Goal: Information Seeking & Learning: Learn about a topic

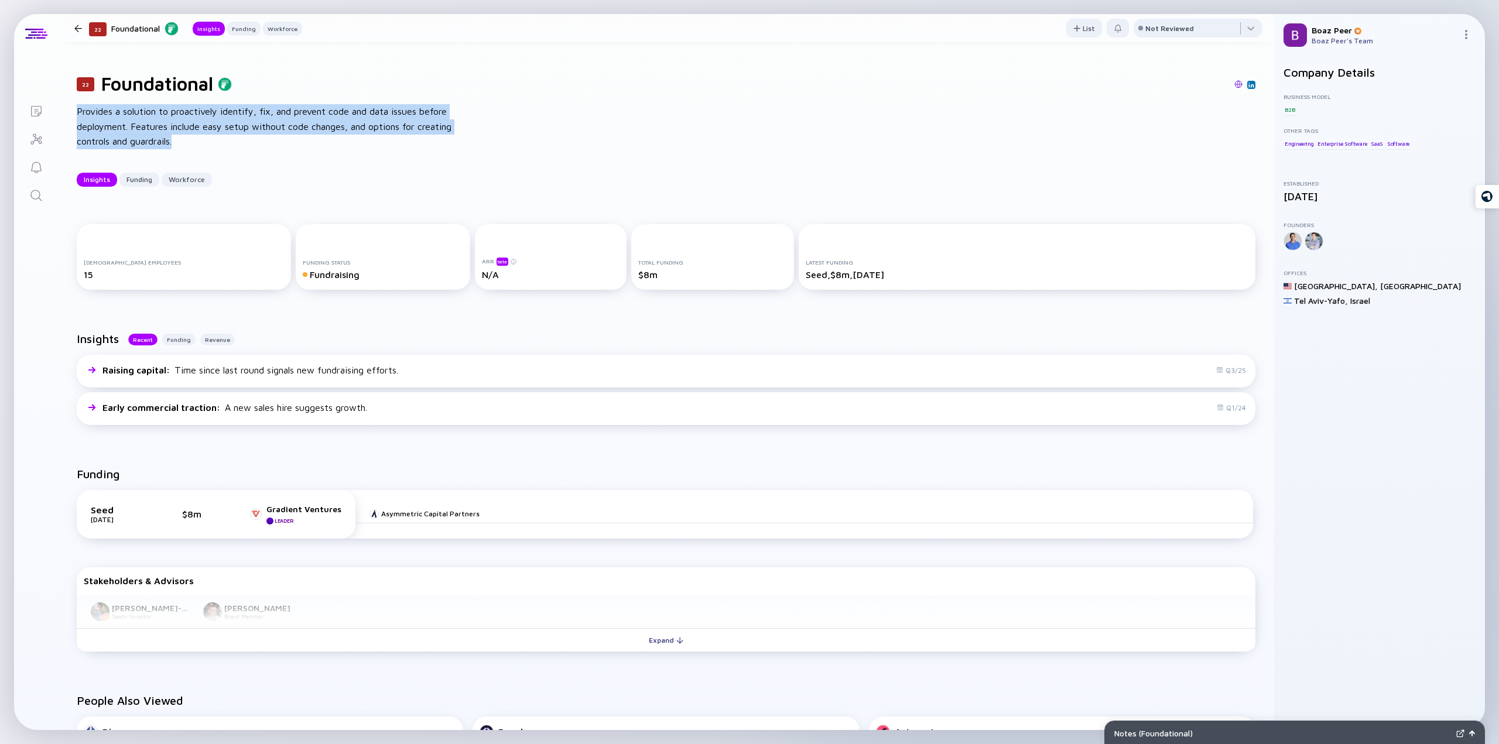
scroll to position [28, 0]
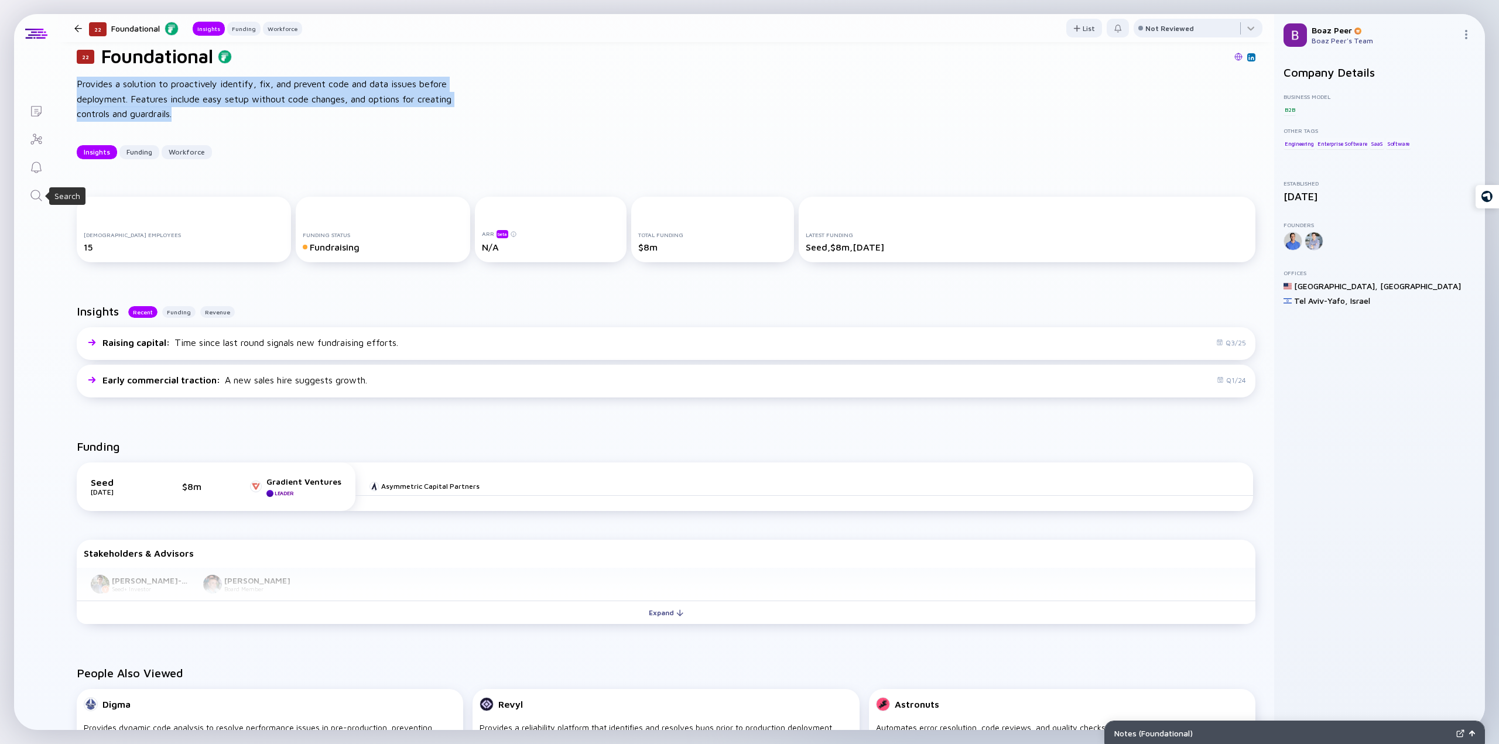
click at [37, 191] on icon "Search" at bounding box center [36, 196] width 14 height 14
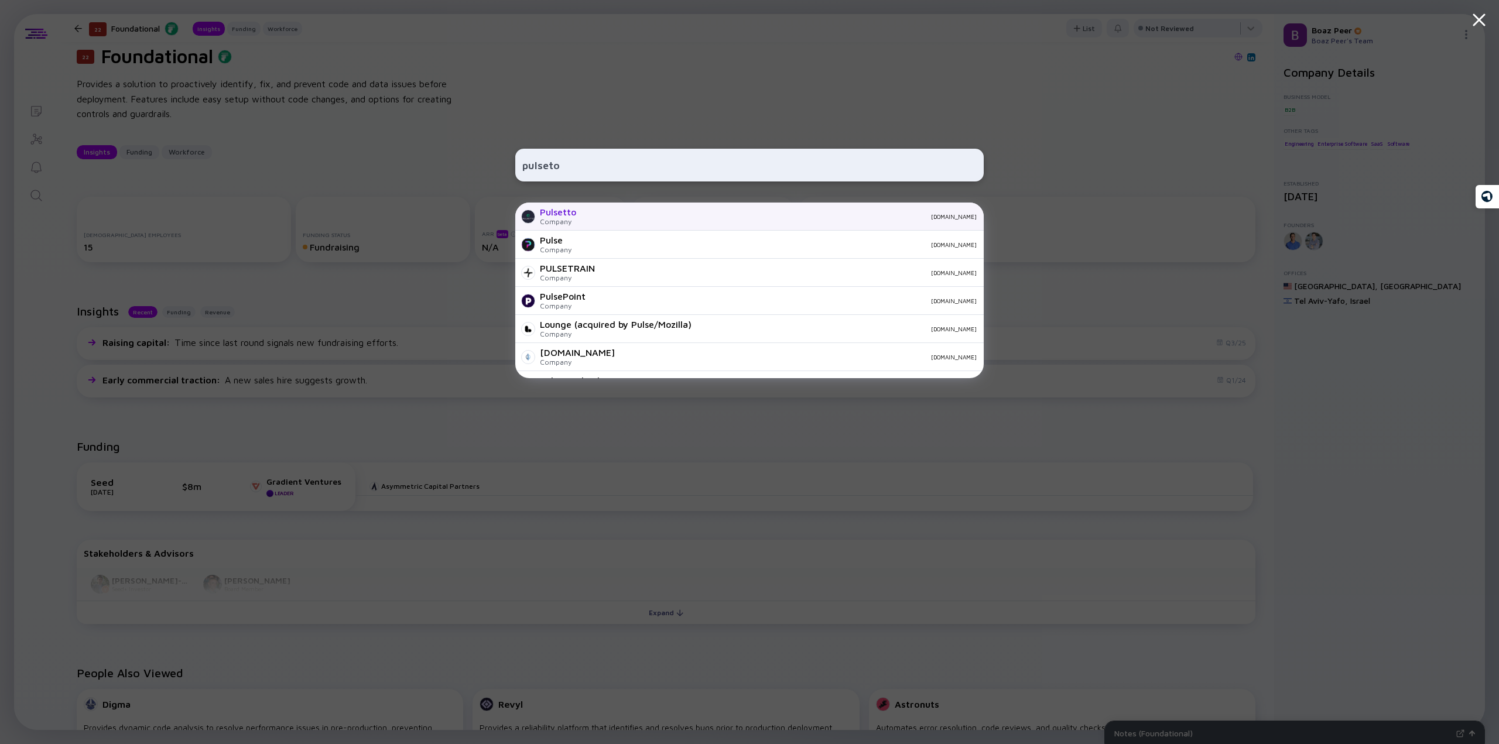
type input "pulseto"
click at [585, 221] on div "Pulsetto Company [DOMAIN_NAME]" at bounding box center [749, 217] width 468 height 28
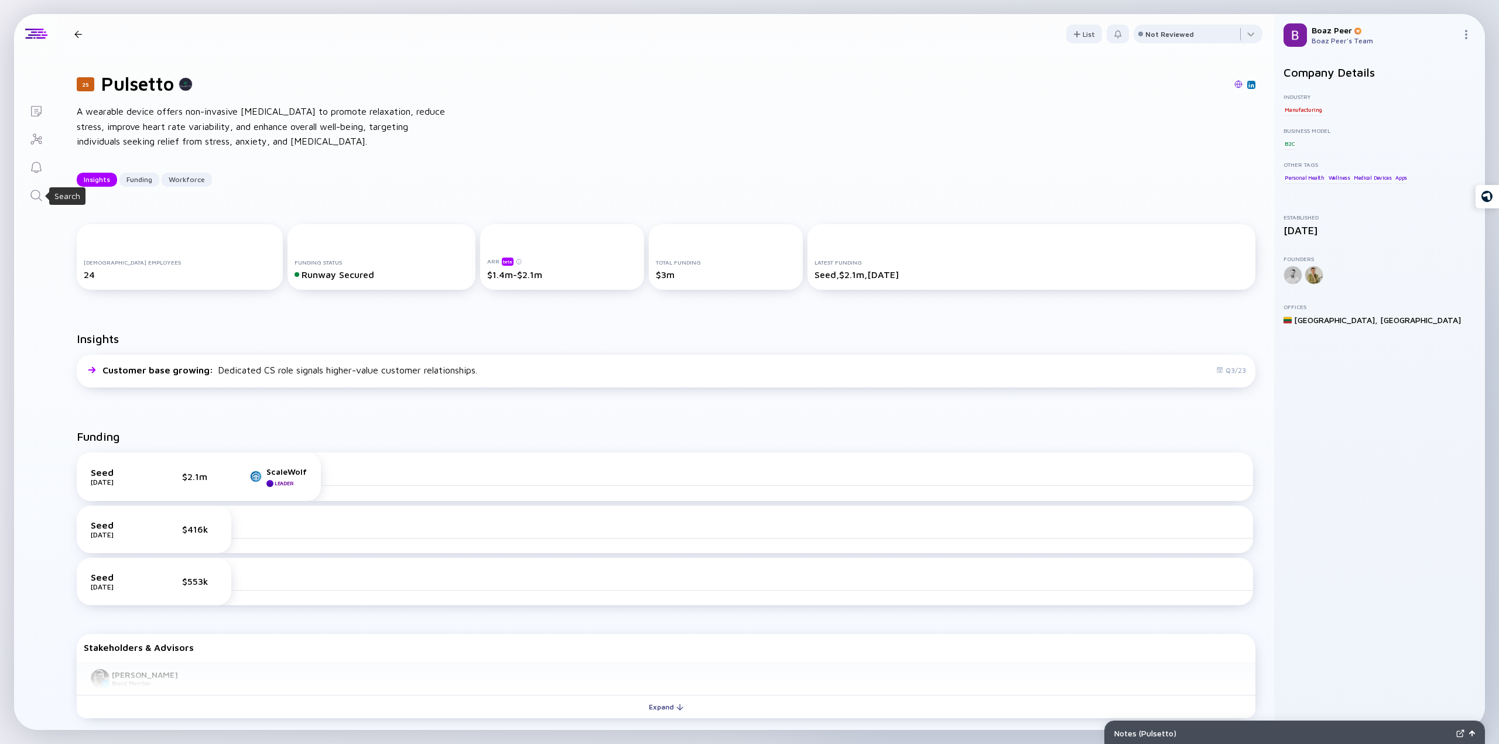
click at [35, 197] on icon "Search" at bounding box center [36, 196] width 14 height 14
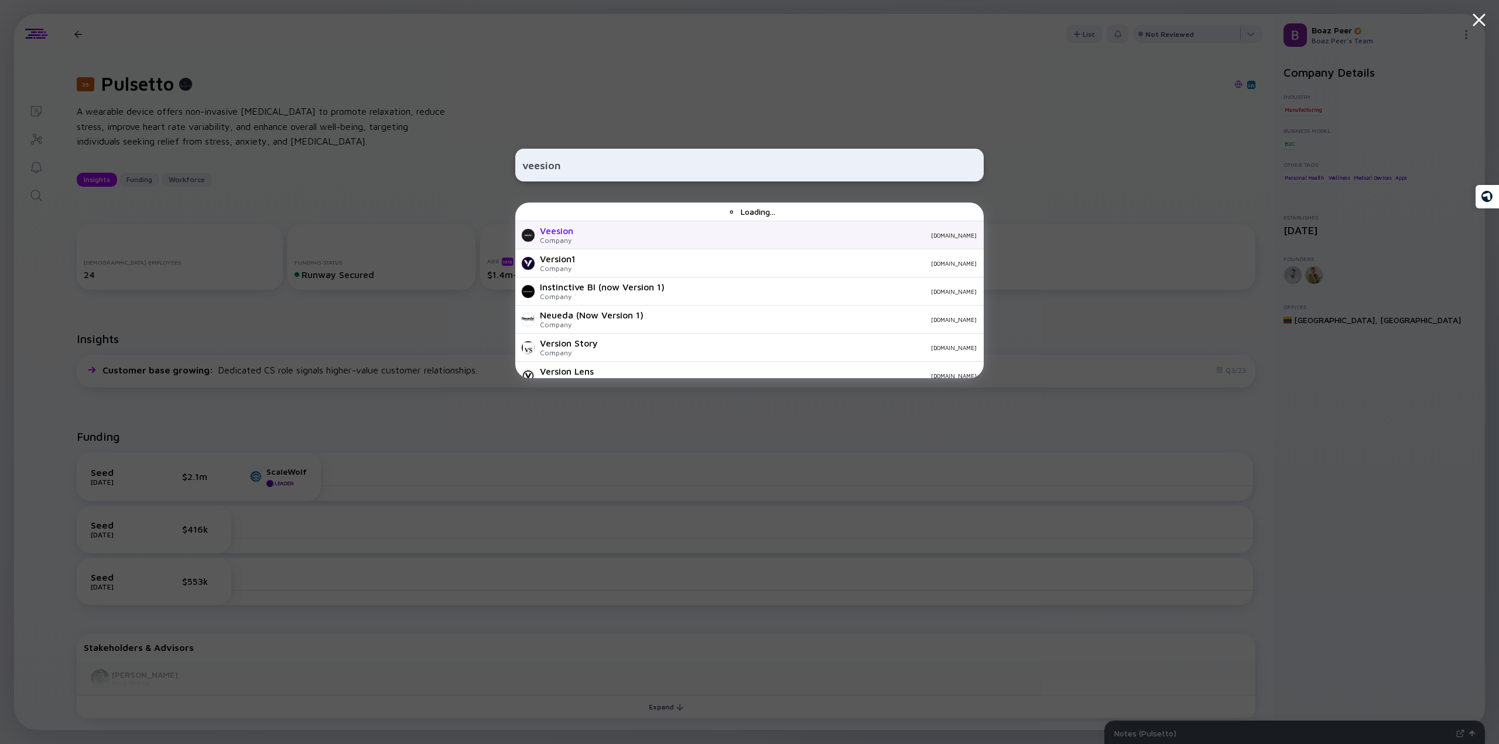
type input "veesion"
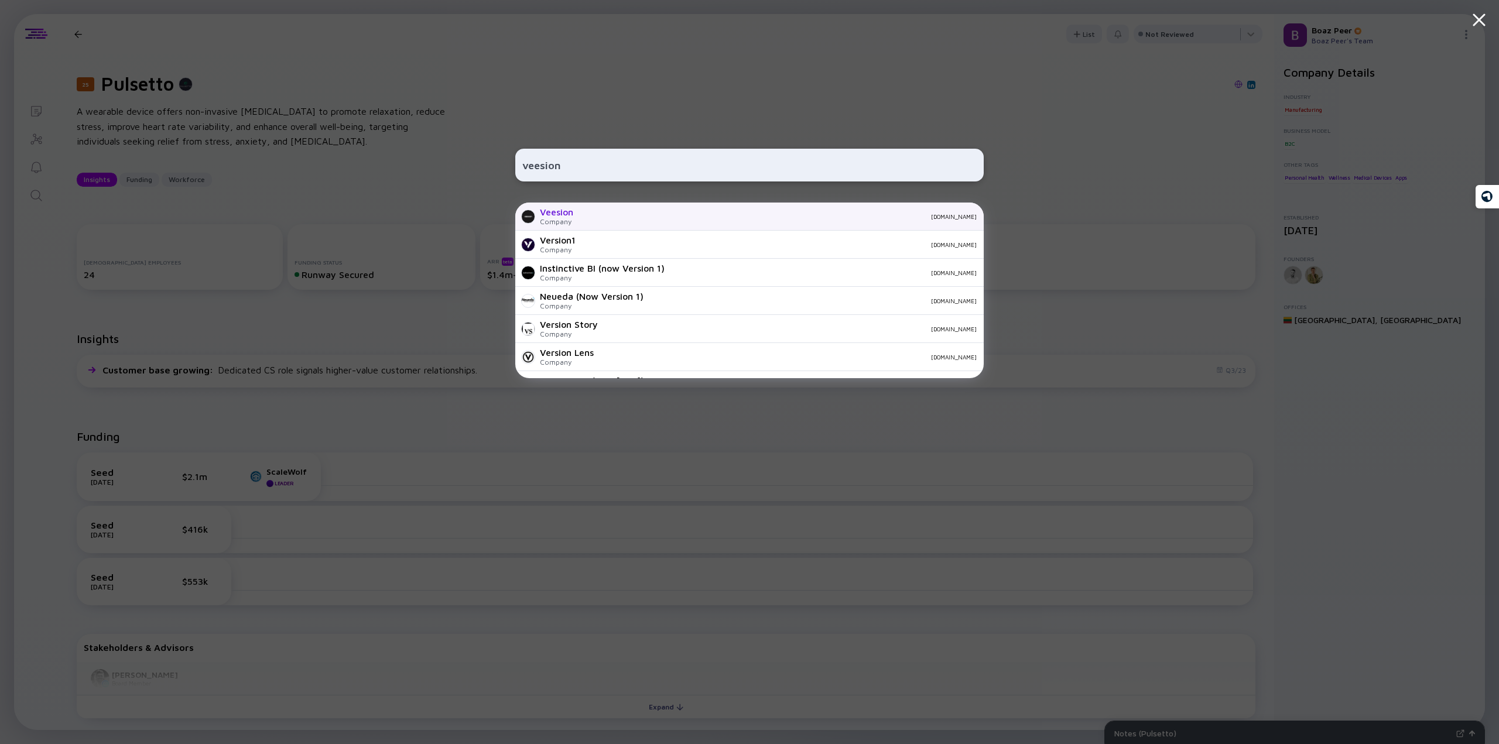
click at [578, 235] on div "Version1 Company [DOMAIN_NAME]" at bounding box center [749, 245] width 468 height 28
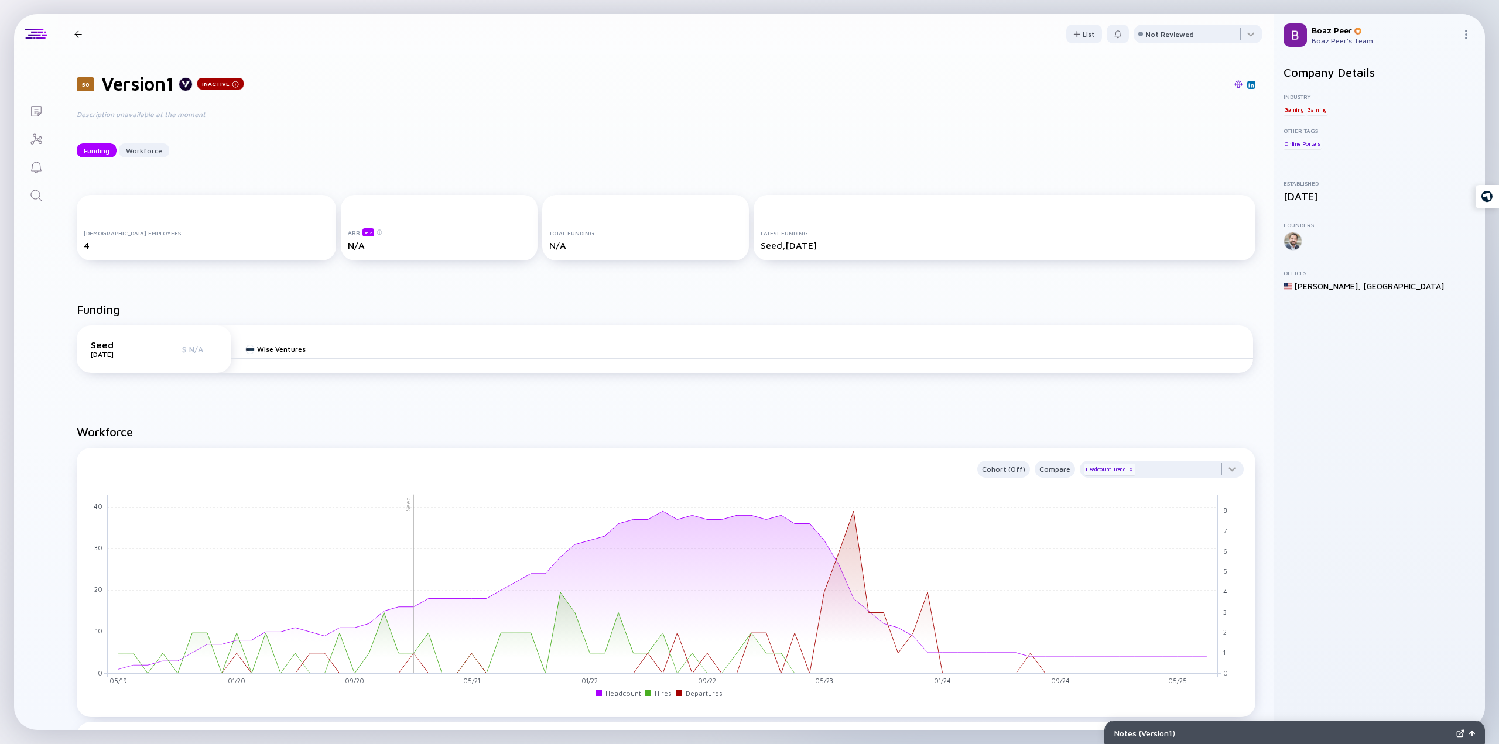
click at [44, 193] on link "Search" at bounding box center [36, 194] width 44 height 28
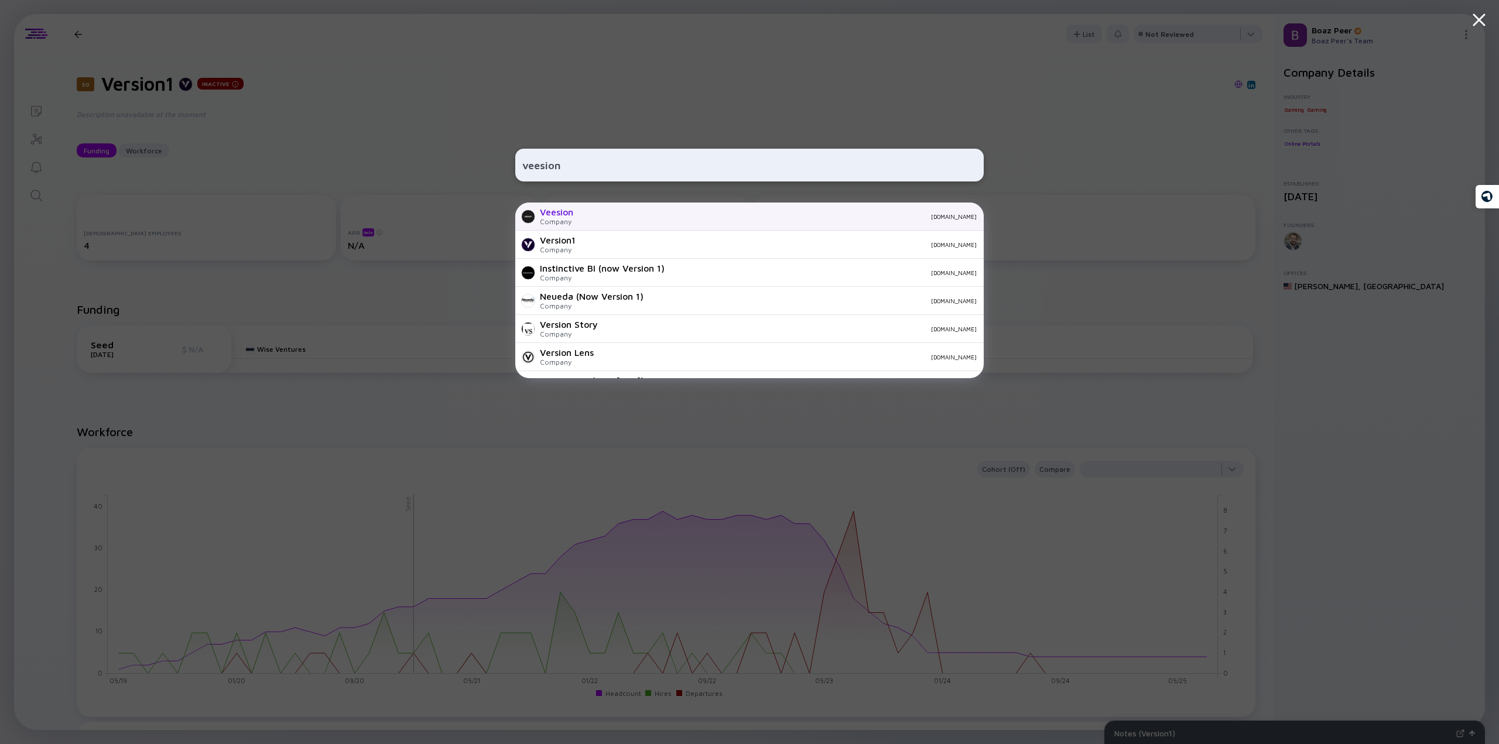
type input "veesion"
click at [566, 217] on div "Veesion" at bounding box center [556, 212] width 33 height 11
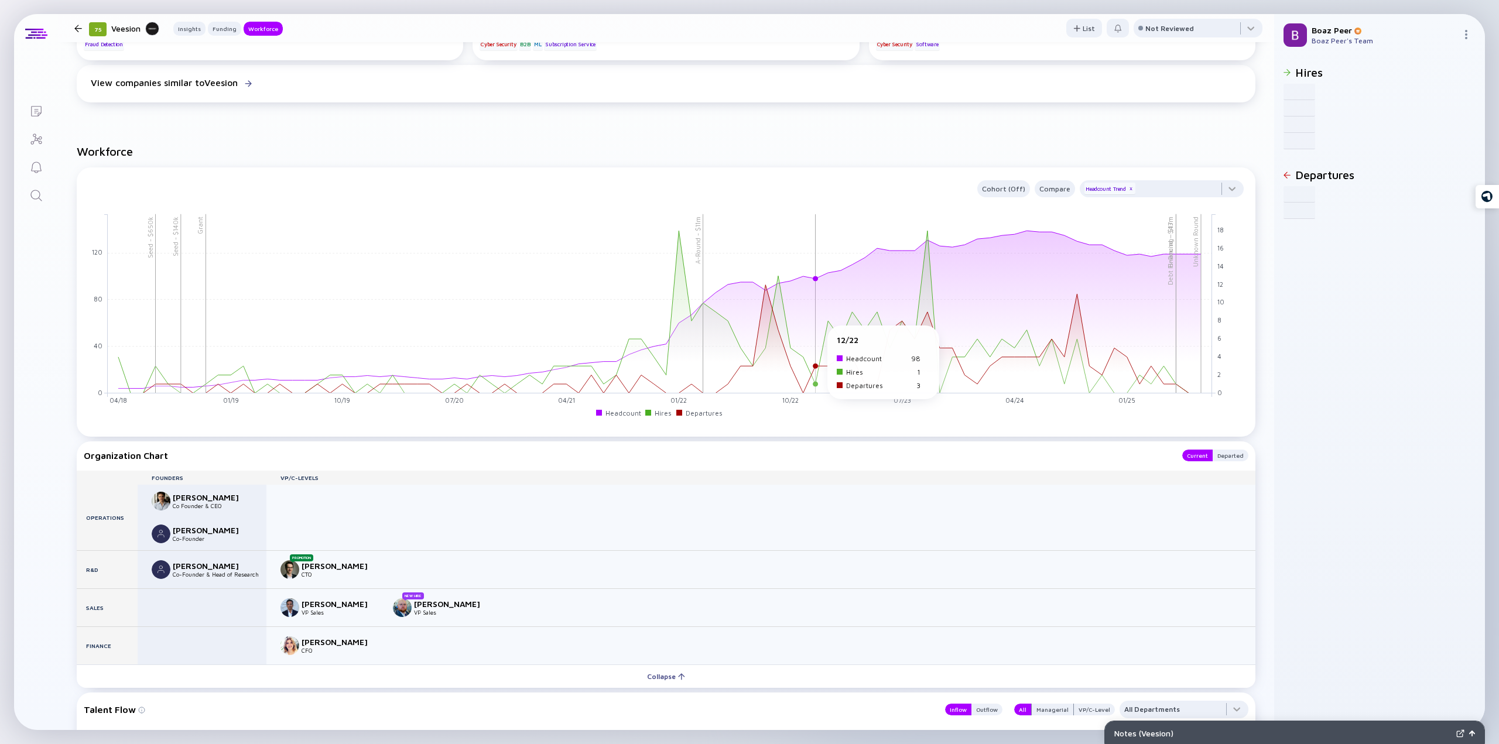
scroll to position [1229, 0]
